Goal: Go to known website: Go to known website

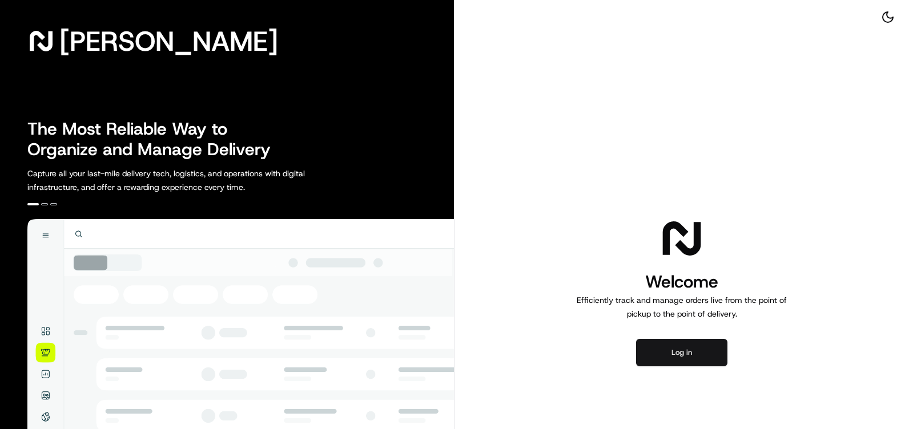
click at [689, 353] on button "Log in" at bounding box center [681, 352] width 91 height 27
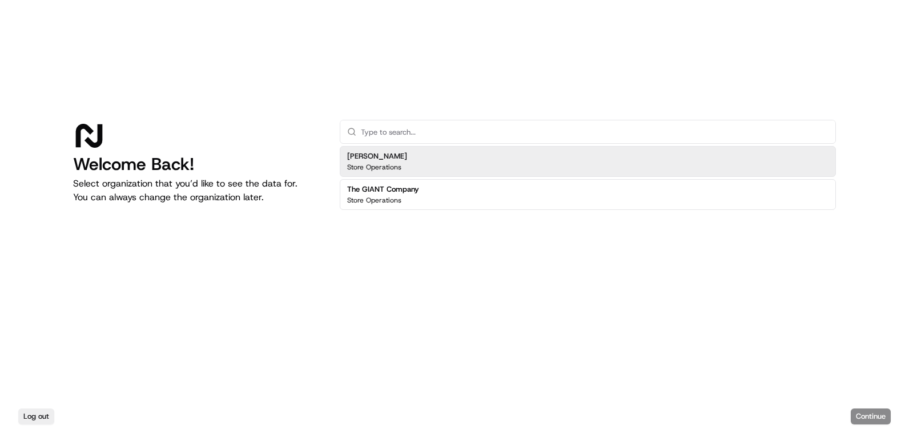
click at [724, 161] on div "[PERSON_NAME] Store Operations" at bounding box center [588, 161] width 496 height 31
click at [872, 419] on button "Continue" at bounding box center [871, 417] width 40 height 16
